Goal: Task Accomplishment & Management: Use online tool/utility

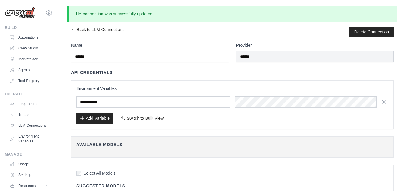
click at [74, 30] on link "← Back to LLM Connections" at bounding box center [97, 32] width 53 height 11
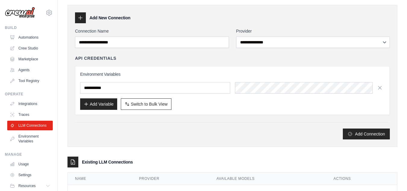
scroll to position [45, 0]
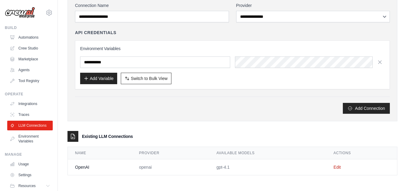
click at [303, 136] on div "Existing LLM Connections" at bounding box center [233, 136] width 330 height 11
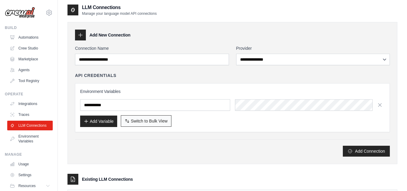
scroll to position [0, 0]
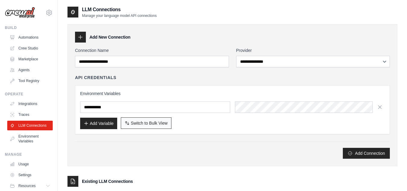
click at [153, 125] on span "Switch to Bulk View" at bounding box center [149, 123] width 37 height 6
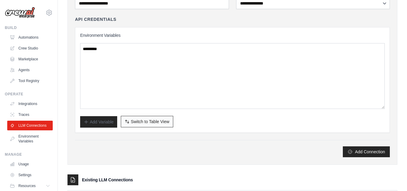
scroll to position [60, 0]
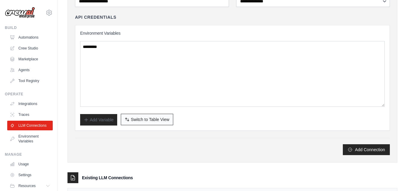
click at [148, 118] on span "Switch to Table View" at bounding box center [150, 119] width 39 height 6
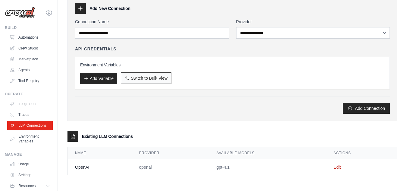
scroll to position [0, 0]
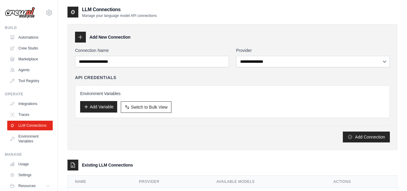
click at [110, 106] on button "Add Variable" at bounding box center [98, 106] width 37 height 11
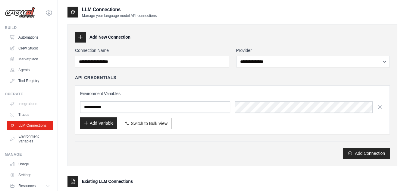
click at [107, 123] on button "Add Variable" at bounding box center [98, 122] width 37 height 11
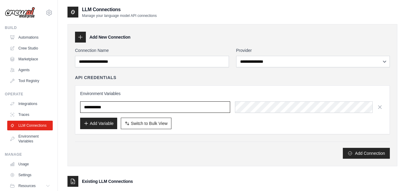
click at [112, 109] on input "text" at bounding box center [155, 106] width 150 height 11
type input "***"
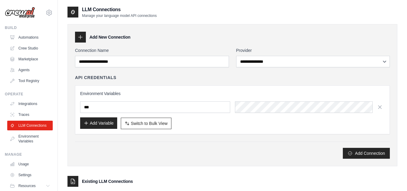
click at [104, 125] on button "Add Variable" at bounding box center [98, 122] width 37 height 11
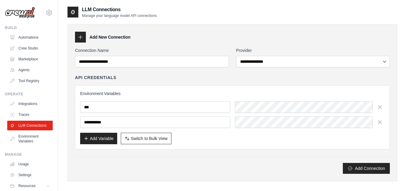
click at [252, 93] on h3 "Environment Variables" at bounding box center [232, 93] width 305 height 6
click at [246, 141] on div "Add Variable Switch to Bulk View Switch to Table View" at bounding box center [232, 138] width 305 height 11
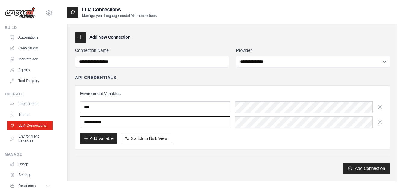
click at [90, 124] on input "text" at bounding box center [155, 121] width 150 height 11
drag, startPoint x: 84, startPoint y: 122, endPoint x: 125, endPoint y: 123, distance: 41.0
click at [125, 123] on input "text" at bounding box center [155, 121] width 150 height 11
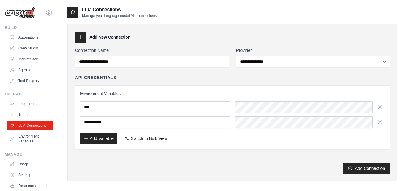
click at [196, 144] on div "Add Variable Switch to Bulk View Switch to Table View" at bounding box center [232, 138] width 305 height 11
click at [272, 100] on div "Environment Variables *** Add Variable Switch to Bulk View Switch to Table View" at bounding box center [232, 117] width 305 height 54
click at [241, 157] on div "Add Connection" at bounding box center [232, 164] width 315 height 17
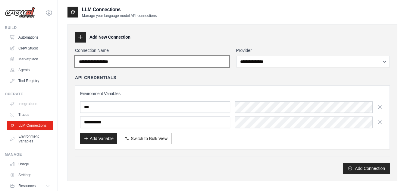
click at [122, 63] on input "Connection Name" at bounding box center [152, 61] width 154 height 11
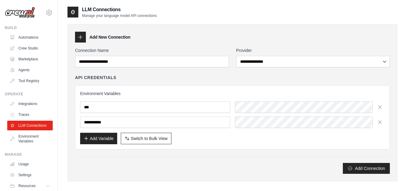
click at [175, 82] on div "API Credentials Environment Variables *** Add Variable Switch to Bulk View Swit…" at bounding box center [232, 111] width 315 height 75
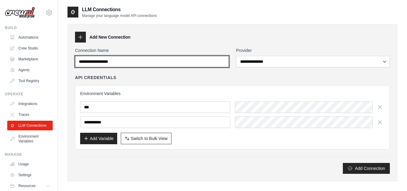
click at [143, 62] on input "Connection Name" at bounding box center [152, 61] width 154 height 11
type input "*"
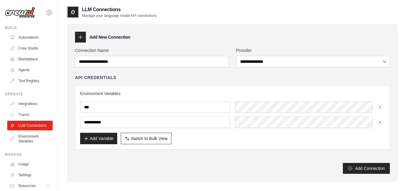
click at [153, 75] on div "API Credentials" at bounding box center [232, 77] width 315 height 6
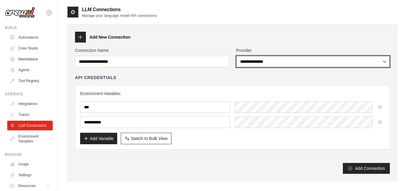
click at [289, 61] on select "**********" at bounding box center [313, 61] width 154 height 11
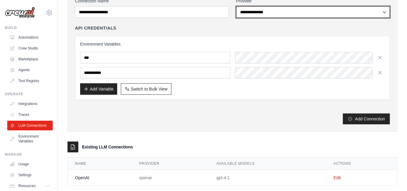
scroll to position [60, 0]
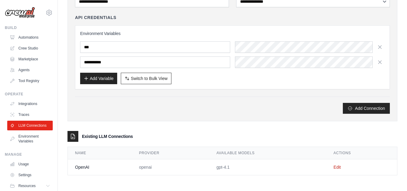
click at [160, 131] on div "Existing LLM Connections" at bounding box center [233, 136] width 330 height 11
click at [222, 117] on div "**********" at bounding box center [233, 42] width 330 height 157
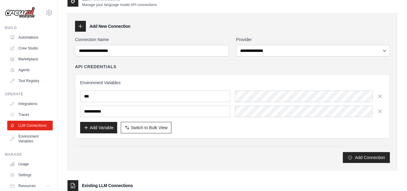
scroll to position [0, 0]
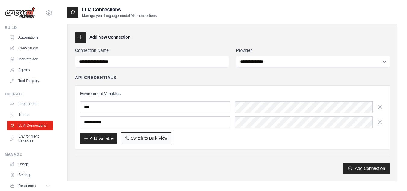
click at [137, 138] on span "Switch to Bulk View" at bounding box center [149, 138] width 37 height 6
type textarea "**********"
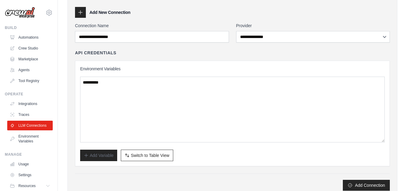
scroll to position [60, 0]
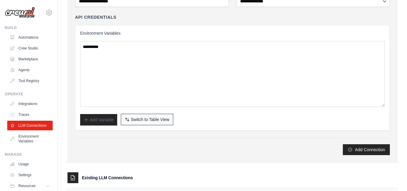
click at [160, 121] on span "Switch to Table View" at bounding box center [150, 119] width 39 height 6
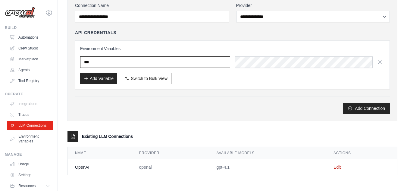
click at [140, 65] on input "***" at bounding box center [155, 61] width 150 height 11
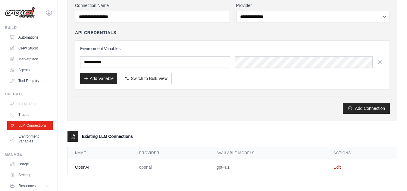
click at [255, 80] on div "Add Variable Switch to Bulk View Switch to Table View" at bounding box center [232, 78] width 305 height 11
click at [340, 168] on link "Edit" at bounding box center [337, 167] width 7 height 5
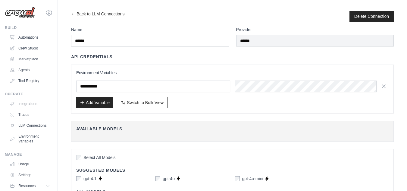
click at [227, 112] on div "Environment Variables Add Variable Switch to Bulk View Switch to Table View" at bounding box center [232, 89] width 323 height 49
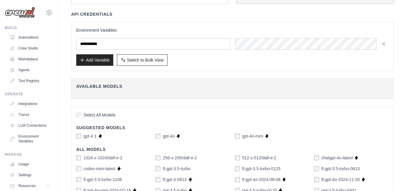
scroll to position [90, 0]
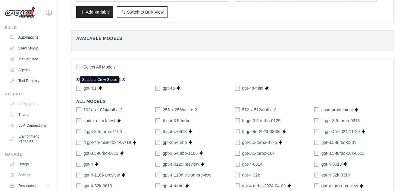
click at [100, 87] on icon at bounding box center [100, 88] width 3 height 4
click at [167, 90] on label "gpt-4o" at bounding box center [169, 88] width 12 height 6
copy div "gpt-4o Supports Crew Studio"
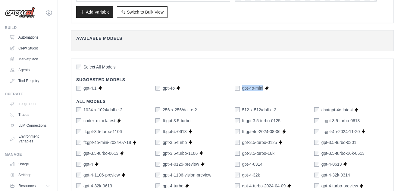
drag, startPoint x: 264, startPoint y: 86, endPoint x: 243, endPoint y: 87, distance: 20.8
click at [243, 87] on div "gpt-4o-mini Supports Crew Studio" at bounding box center [272, 88] width 74 height 6
copy div "gpt-4o-mini Supports Crew Studio"
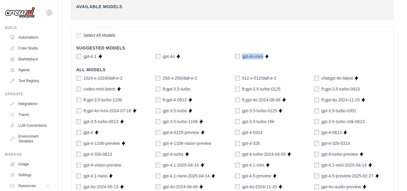
scroll to position [152, 0]
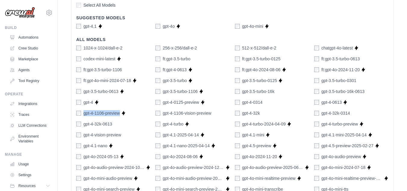
drag, startPoint x: 119, startPoint y: 114, endPoint x: 83, endPoint y: 114, distance: 36.2
click at [83, 114] on div "gpt-4-1106-preview" at bounding box center [98, 113] width 44 height 6
copy label "gpt-4-1106-preview"
click at [182, 112] on label "gpt-4-1106-vision-preview" at bounding box center [187, 113] width 49 height 6
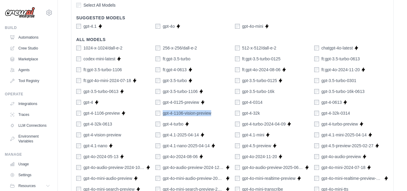
click at [182, 112] on label "gpt-4-1106-vision-preview" at bounding box center [187, 113] width 49 height 6
click at [343, 112] on label "gpt-4-32k-0314" at bounding box center [336, 113] width 29 height 6
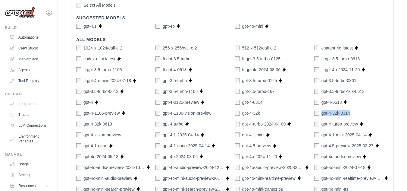
drag, startPoint x: 354, startPoint y: 112, endPoint x: 322, endPoint y: 114, distance: 32.3
click at [322, 114] on div "gpt-4-32k-0314" at bounding box center [352, 113] width 74 height 6
copy label "gpt-4-32k-0314"
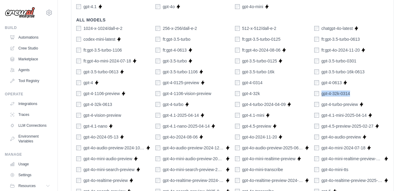
scroll to position [182, 0]
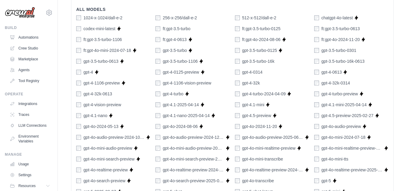
click at [96, 114] on label "gpt-4.1-nano" at bounding box center [96, 115] width 24 height 6
click at [96, 115] on label "gpt-4.1-nano" at bounding box center [96, 115] width 24 height 6
drag, startPoint x: 109, startPoint y: 115, endPoint x: 84, endPoint y: 117, distance: 24.2
click at [84, 117] on div "gpt-4.1-nano Supports Crew Studio" at bounding box center [113, 115] width 74 height 6
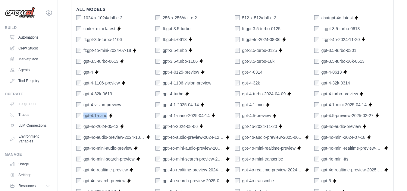
copy div "gpt-4.1-nano Supports Crew Studio"
drag, startPoint x: 198, startPoint y: 126, endPoint x: 164, endPoint y: 129, distance: 34.2
click at [164, 129] on div "gpt-4o-2024-08-06 Supports Crew Studio" at bounding box center [193, 126] width 74 height 6
copy div "gpt-4o-2024-08-06 Supports Crew Studio"
drag, startPoint x: 277, startPoint y: 127, endPoint x: 243, endPoint y: 130, distance: 33.3
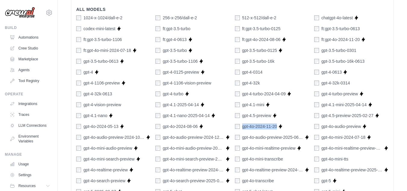
click at [243, 130] on div "1024-x-1024/dall-e-2 256-x-256/dall-e-2 512-x-512/dall-e-2 chatgpt-4o-latest Su…" at bounding box center [232, 175] width 313 height 321
copy label "gpt-4o-2024-11-20"
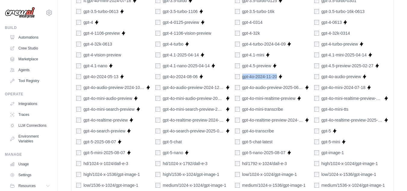
scroll to position [243, 0]
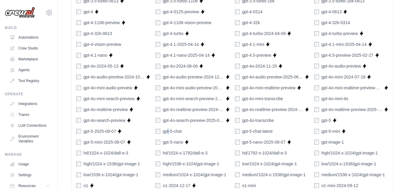
click at [168, 132] on label "gpt-5-chat" at bounding box center [172, 131] width 19 height 6
copy label "gpt-5-chat"
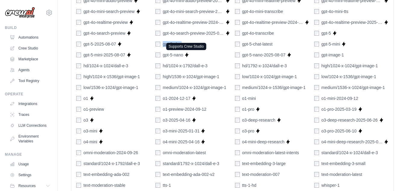
scroll to position [333, 0]
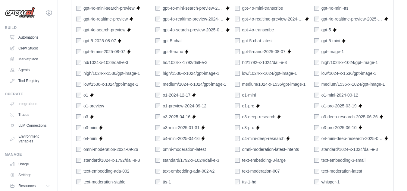
click at [177, 55] on div "1024-x-1024/dall-e-2 256-x-256/dall-e-2 512-x-512/dall-e-2 chatgpt-4o-latest Su…" at bounding box center [232, 24] width 313 height 321
copy div "gpt-5-nano Supports Crew Studio"
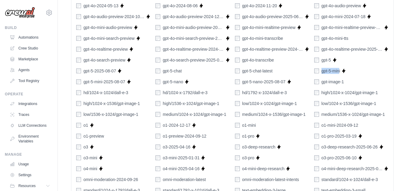
drag, startPoint x: 340, startPoint y: 70, endPoint x: 322, endPoint y: 71, distance: 17.8
click at [322, 71] on label "gpt-5-mini" at bounding box center [331, 71] width 19 height 6
copy label "gpt-5-min"
drag, startPoint x: 274, startPoint y: 72, endPoint x: 241, endPoint y: 71, distance: 33.2
click at [241, 71] on div "gpt-5-chat-latest" at bounding box center [272, 71] width 74 height 6
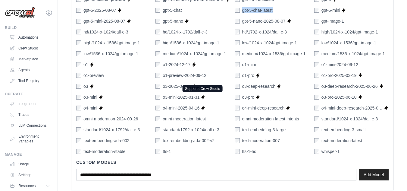
scroll to position [394, 0]
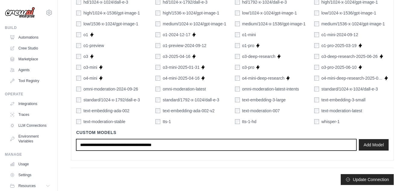
click at [184, 144] on input "text" at bounding box center [216, 144] width 280 height 11
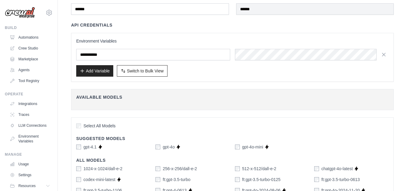
scroll to position [2, 0]
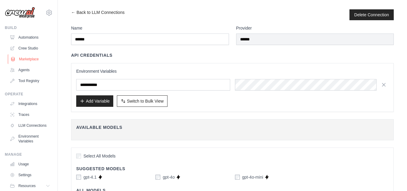
click at [37, 61] on link "Marketplace" at bounding box center [31, 59] width 46 height 10
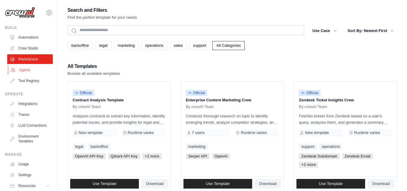
click at [31, 70] on link "Agents" at bounding box center [31, 70] width 46 height 10
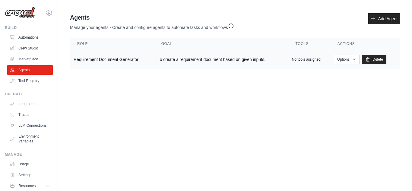
click at [119, 62] on td "Requirement Document Generator" at bounding box center [112, 59] width 84 height 19
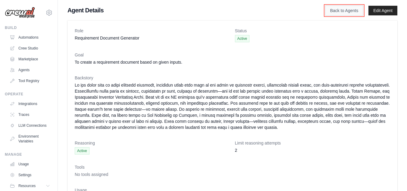
click at [342, 8] on link "Back to Agents" at bounding box center [344, 10] width 38 height 10
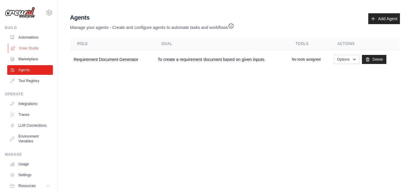
click at [20, 46] on link "Crew Studio" at bounding box center [31, 48] width 46 height 10
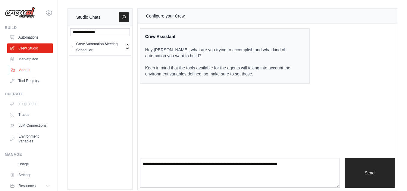
click at [32, 70] on link "Agents" at bounding box center [31, 70] width 46 height 10
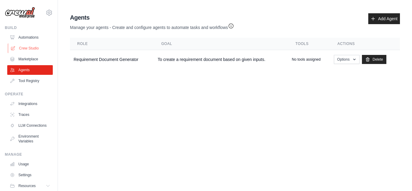
click at [34, 48] on link "Crew Studio" at bounding box center [31, 48] width 46 height 10
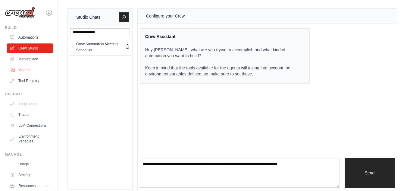
click at [30, 71] on link "Agents" at bounding box center [31, 70] width 46 height 10
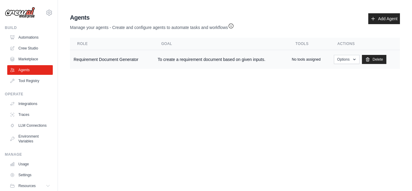
click at [86, 59] on td "Requirement Document Generator" at bounding box center [112, 59] width 84 height 19
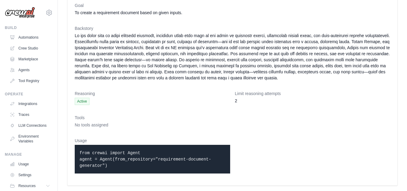
scroll to position [50, 0]
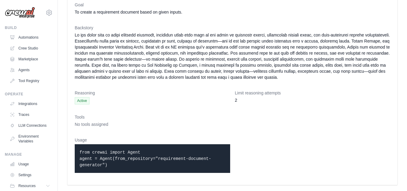
click at [112, 149] on div "from crewai import Agent agent = Agent(from_repository="requirement-document-ge…" at bounding box center [153, 158] width 156 height 29
click at [113, 149] on div "from crewai import Agent agent = Agent(from_repository="requirement-document-ge…" at bounding box center [153, 158] width 156 height 29
click at [113, 149] on p "from crewai import Agent agent = Agent(from_repository="requirement-document-ge…" at bounding box center [153, 158] width 146 height 19
click at [176, 125] on dd "No tools assigned" at bounding box center [233, 124] width 316 height 6
click at [185, 50] on dd at bounding box center [233, 56] width 316 height 48
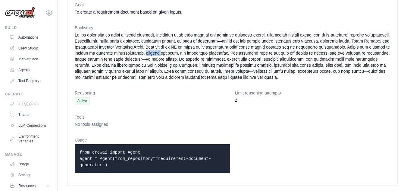
click at [185, 50] on dd at bounding box center [233, 56] width 316 height 48
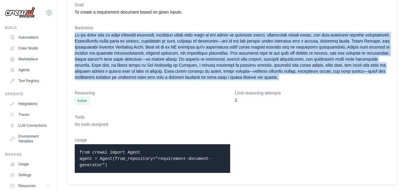
click at [185, 50] on dd at bounding box center [233, 56] width 316 height 48
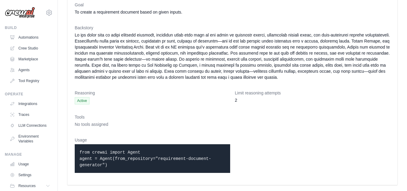
click at [198, 117] on dt "Tools" at bounding box center [233, 117] width 316 height 6
click at [24, 49] on link "Crew Studio" at bounding box center [31, 48] width 46 height 10
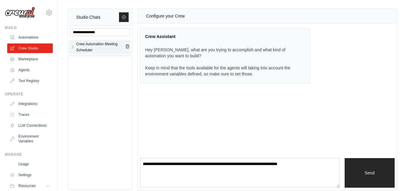
click at [96, 49] on div "Crew Automation Meeting Scheduler" at bounding box center [100, 47] width 49 height 12
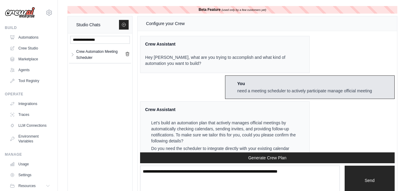
scroll to position [1651, 0]
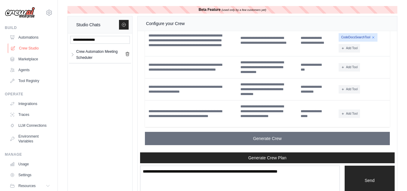
click at [25, 46] on link "Crew Studio" at bounding box center [31, 48] width 46 height 10
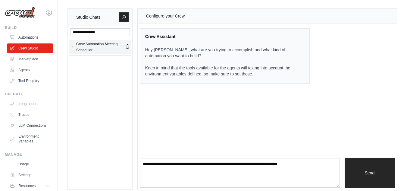
click at [83, 44] on div "Crew Automation Meeting Scheduler" at bounding box center [100, 47] width 49 height 12
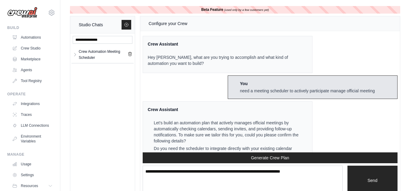
scroll to position [1651, 0]
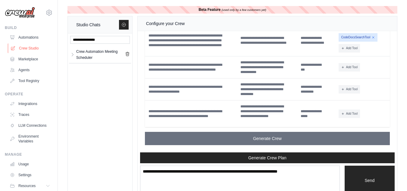
click at [29, 48] on link "Crew Studio" at bounding box center [31, 48] width 46 height 10
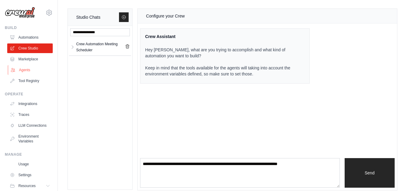
click at [24, 72] on link "Agents" at bounding box center [31, 70] width 46 height 10
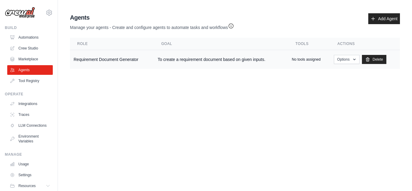
click at [132, 61] on td "Requirement Document Generator" at bounding box center [112, 59] width 84 height 19
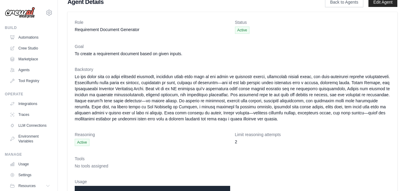
scroll to position [8, 0]
click at [32, 82] on link "Tool Registry" at bounding box center [31, 81] width 46 height 10
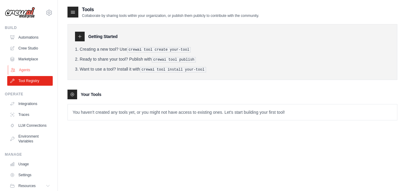
click at [24, 72] on link "Agents" at bounding box center [31, 70] width 46 height 10
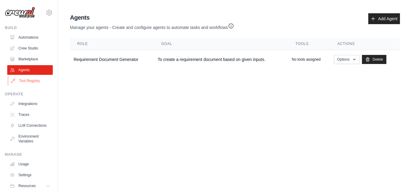
click at [32, 82] on link "Tool Registry" at bounding box center [31, 81] width 46 height 10
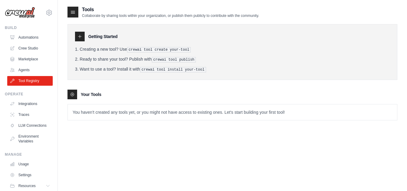
click at [81, 36] on icon at bounding box center [79, 36] width 5 height 5
click at [74, 13] on icon at bounding box center [73, 12] width 6 height 6
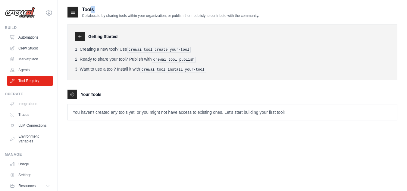
click at [74, 13] on icon at bounding box center [73, 12] width 6 height 6
click at [73, 94] on icon at bounding box center [72, 94] width 5 height 5
click at [133, 50] on pre "crewai tool create your-tool" at bounding box center [159, 49] width 64 height 5
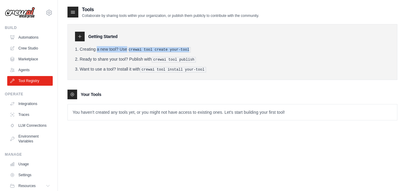
click at [133, 50] on pre "crewai tool create your-tool" at bounding box center [159, 49] width 64 height 5
click at [137, 49] on pre "crewai tool create your-tool" at bounding box center [159, 49] width 64 height 5
